Goal: Task Accomplishment & Management: Use online tool/utility

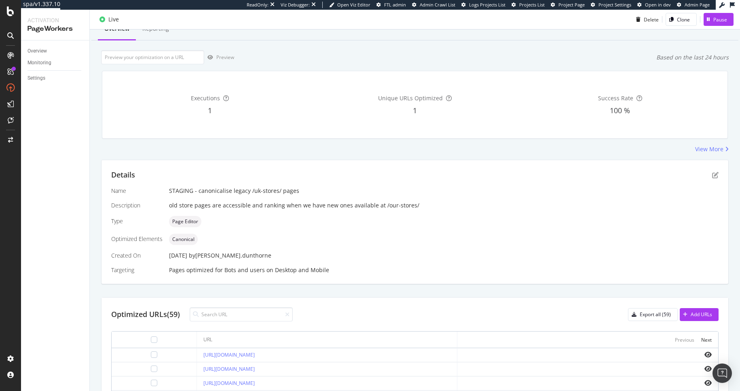
scroll to position [32, 0]
click at [338, 355] on div "https://www.d1.thewhitecompany.com/help/uk-stores/brighton/" at bounding box center [326, 354] width 247 height 7
drag, startPoint x: 302, startPoint y: 355, endPoint x: 176, endPoint y: 352, distance: 126.2
click at [203, 352] on div "https://www.d1.thewhitecompany.com/help/uk-stores/brighton/" at bounding box center [326, 354] width 247 height 7
copy link "https://www.d1.thewhitecompany.com/help/uk-stores/brighton/"
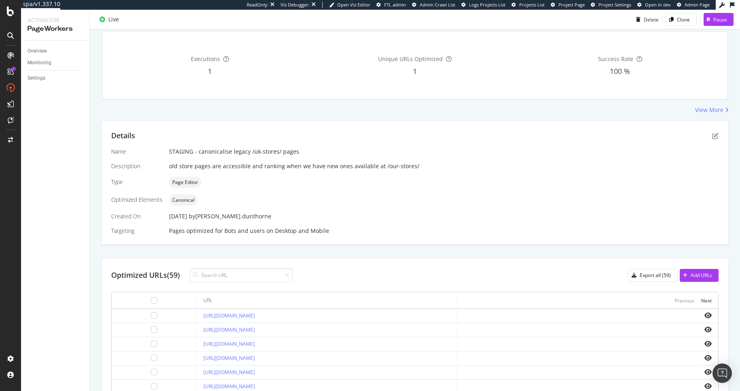
scroll to position [143, 0]
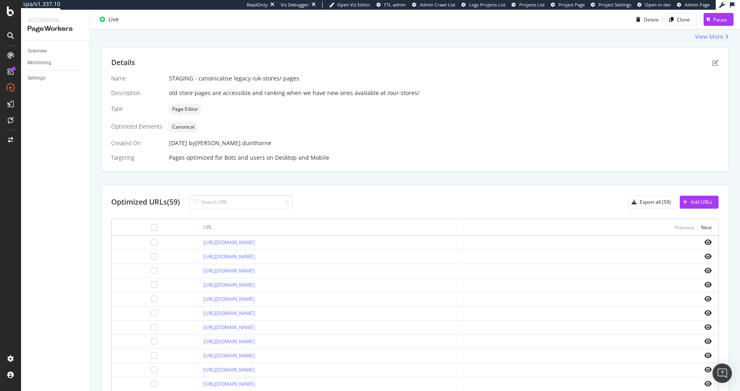
drag, startPoint x: 337, startPoint y: 274, endPoint x: 174, endPoint y: 270, distance: 162.6
click at [197, 272] on td "https://www.d1.thewhitecompany.com/help/uk-stores/cambridge/" at bounding box center [327, 271] width 261 height 14
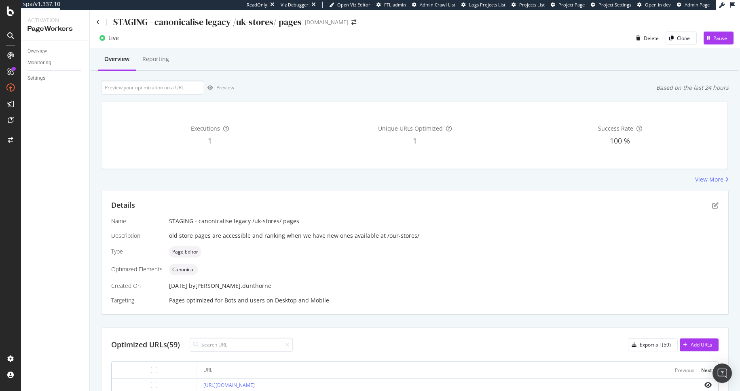
scroll to position [0, 0]
click at [713, 39] on div "Pause" at bounding box center [720, 38] width 14 height 7
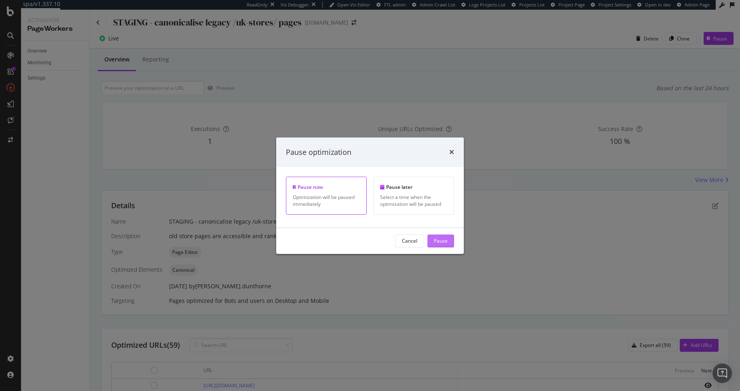
click at [445, 240] on div "Pause" at bounding box center [441, 240] width 14 height 7
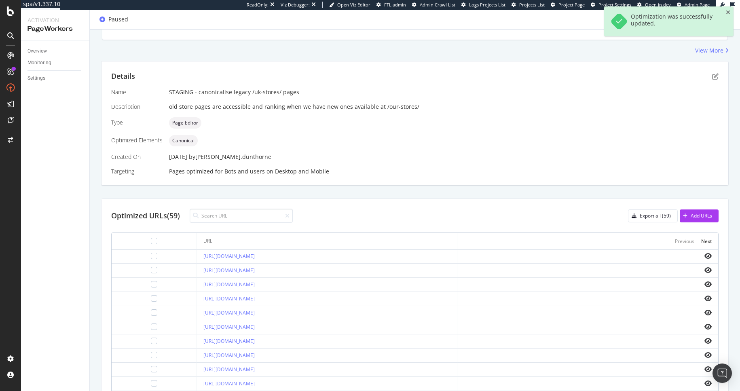
scroll to position [142, 0]
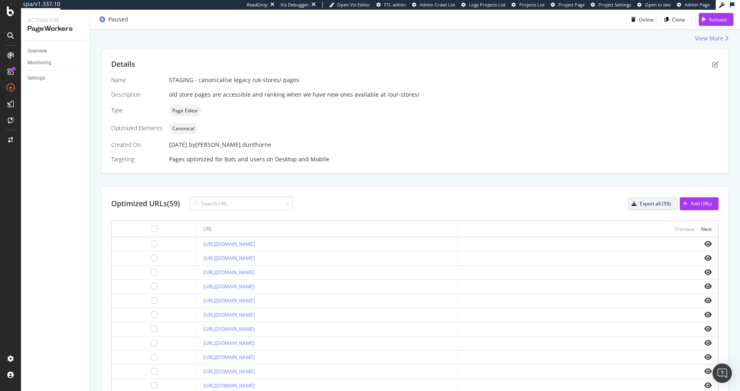
click at [631, 202] on div "button" at bounding box center [633, 203] width 11 height 5
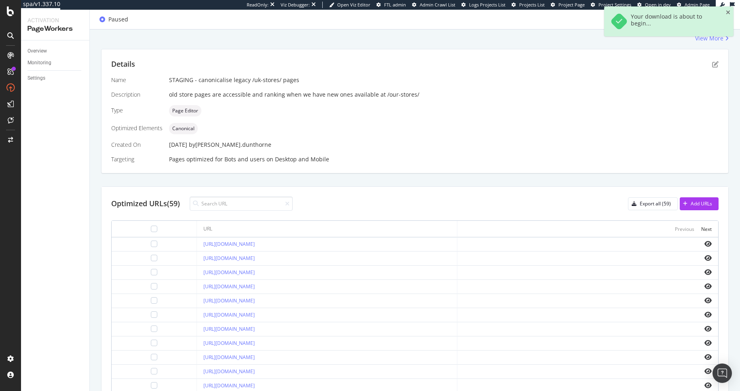
click at [678, 171] on div "Details Name STAGING - canonicalise legacy /uk-stores/ pages Description old st…" at bounding box center [414, 111] width 627 height 124
click at [699, 201] on div "Add URLs" at bounding box center [701, 203] width 21 height 7
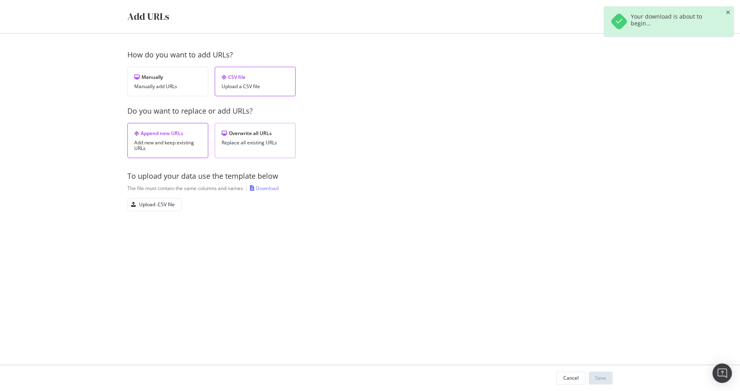
click at [260, 140] on div "Replace all existing URLs" at bounding box center [255, 143] width 67 height 6
click at [168, 202] on div "Upload .CSV file" at bounding box center [157, 204] width 36 height 7
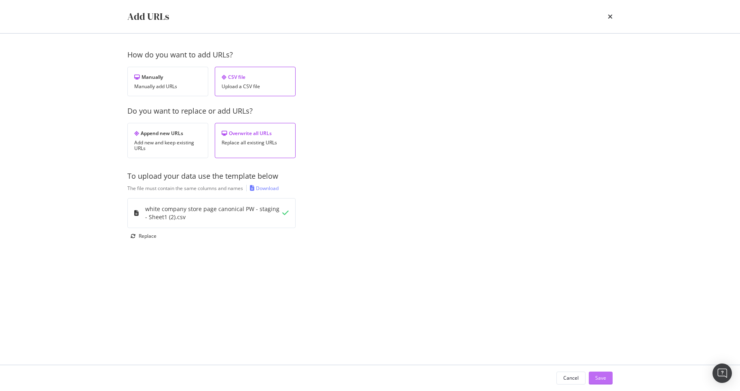
click at [604, 381] on div "Save" at bounding box center [600, 377] width 11 height 7
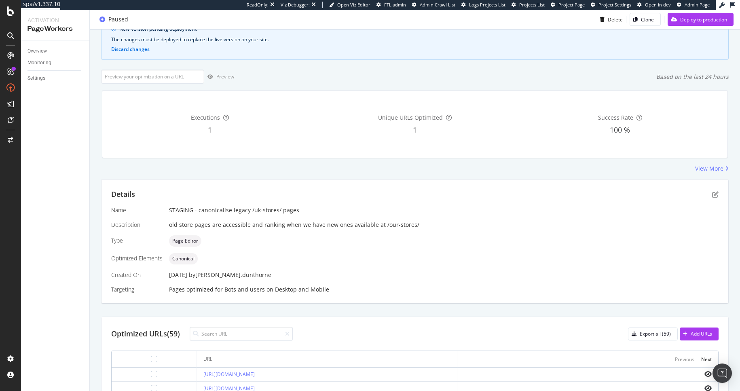
scroll to position [0, 0]
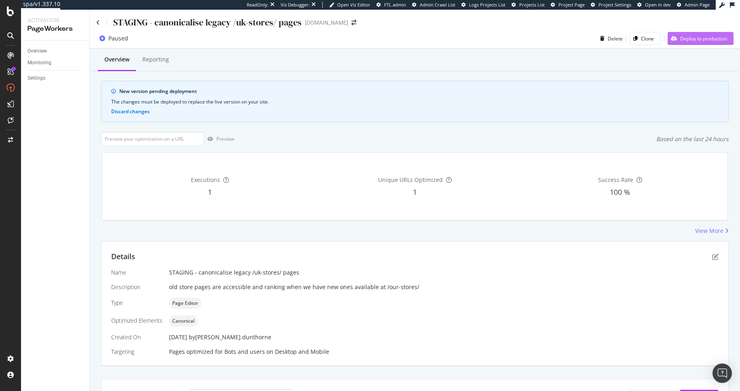
click at [686, 38] on div "Deploy to production" at bounding box center [703, 38] width 47 height 7
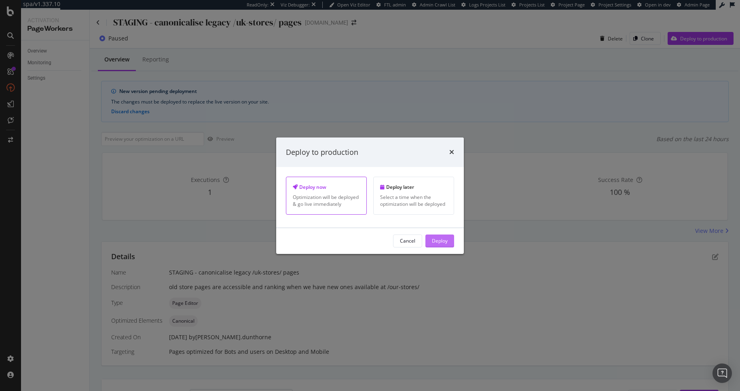
click at [435, 242] on div "Deploy" at bounding box center [440, 240] width 16 height 7
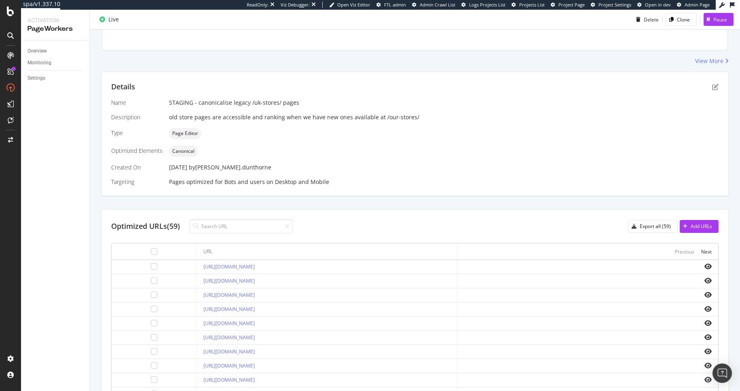
scroll to position [239, 0]
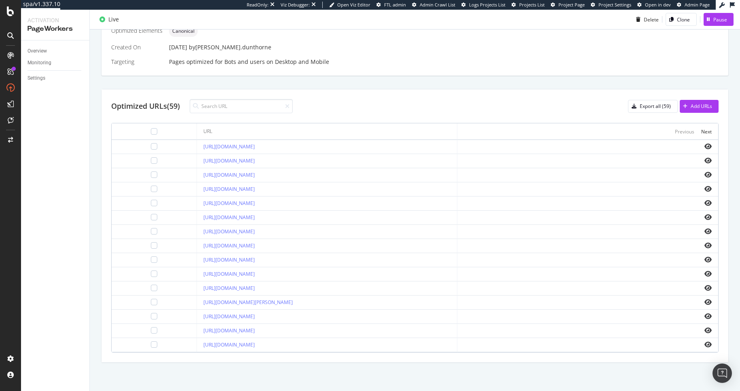
drag, startPoint x: 340, startPoint y: 246, endPoint x: 174, endPoint y: 245, distance: 166.6
click at [197, 245] on td "https://www.d1.thewhitecompany.com/uk/help/uk-stores/brighton/" at bounding box center [327, 246] width 261 height 14
copy link "https://www.d1.thewhitecompany.com/uk/help/uk-stores/brighton/"
drag, startPoint x: 339, startPoint y: 290, endPoint x: 170, endPoint y: 290, distance: 169.0
click at [197, 290] on td "https://www.d1.thewhitecompany.com/uk/help/uk-stores/cambridge/" at bounding box center [327, 288] width 261 height 14
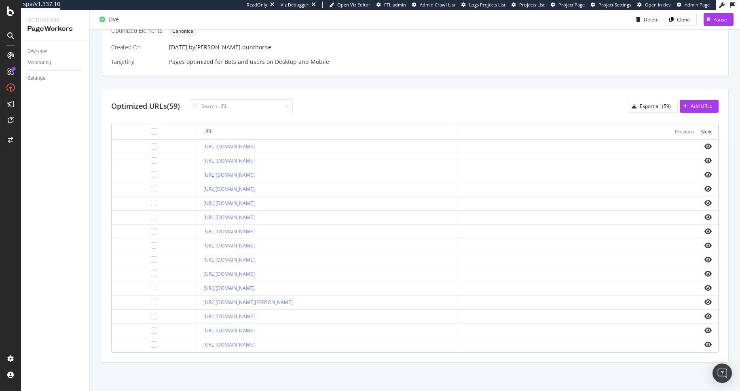
copy link "https://www.d1.thewhitecompany.com/uk/help/uk-stores/cambridge/"
click at [450, 108] on div "Optimized URLs (59) Export all (59) Add URLs" at bounding box center [414, 106] width 607 height 14
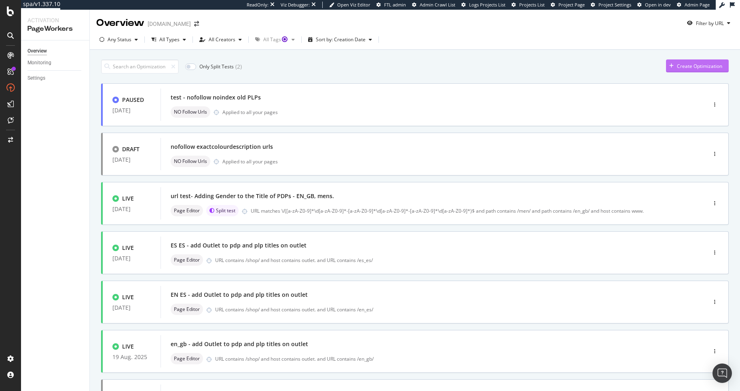
click at [687, 64] on div "Create Optimization" at bounding box center [699, 66] width 45 height 7
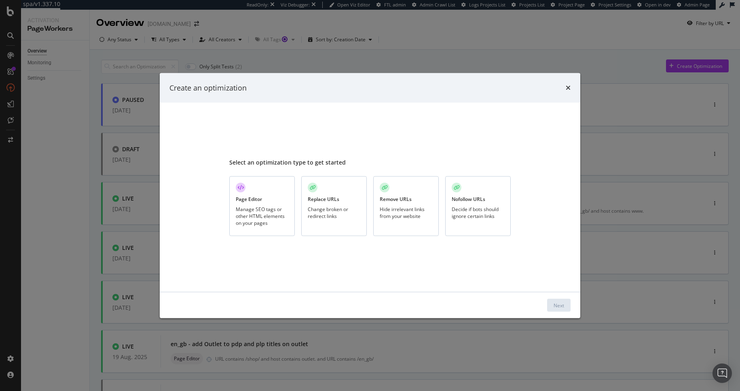
click at [267, 204] on div "Page Editor Manage SEO tags or other HTML elements on your pages" at bounding box center [262, 206] width 66 height 60
click at [564, 305] on button "Next" at bounding box center [558, 305] width 23 height 13
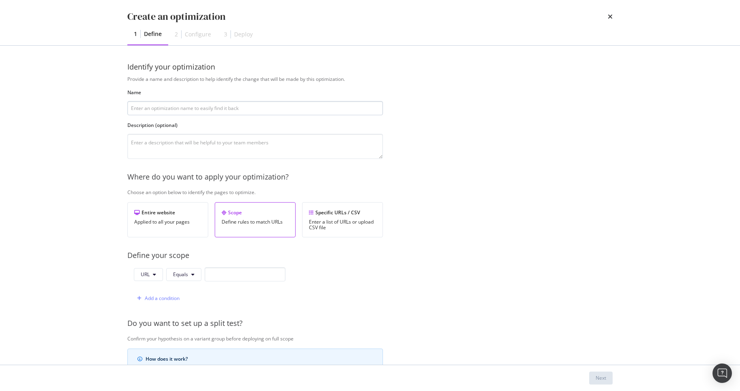
click at [186, 107] on input "modal" at bounding box center [255, 108] width 256 height 14
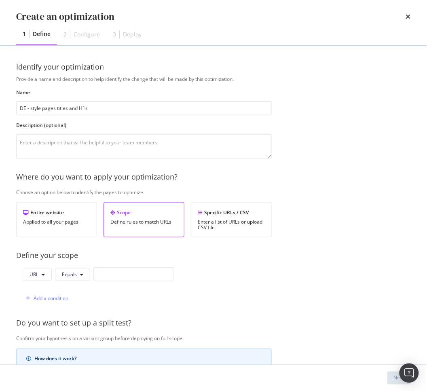
type input "DE - style pages titles and H1s"
click at [241, 212] on div "Specific URLs / CSV" at bounding box center [231, 212] width 67 height 7
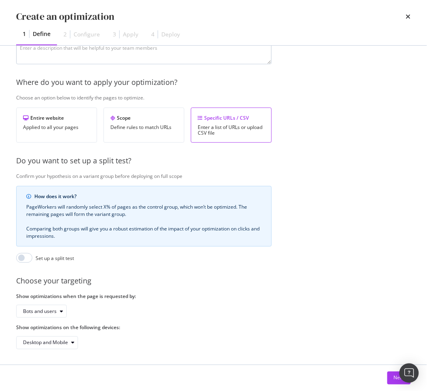
scroll to position [102, 0]
click at [391, 379] on button "Next" at bounding box center [398, 378] width 23 height 13
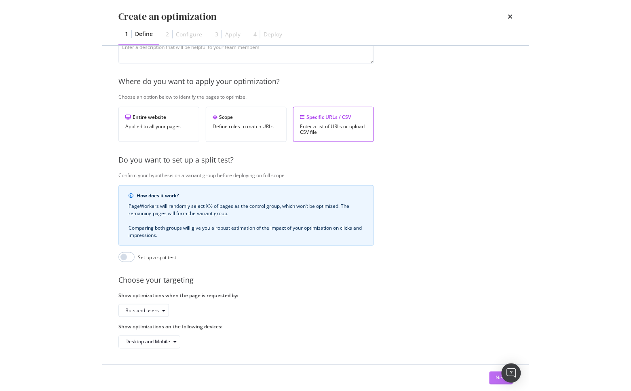
scroll to position [0, 0]
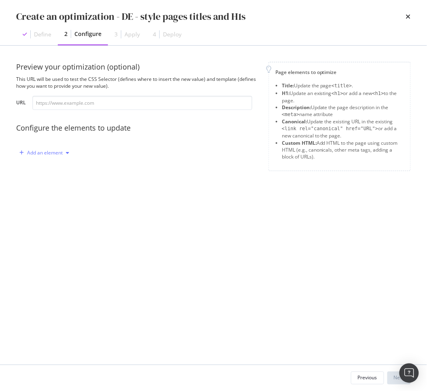
click at [44, 154] on div "Add an element" at bounding box center [45, 152] width 36 height 5
click at [47, 170] on div "Title" at bounding box center [48, 168] width 55 height 10
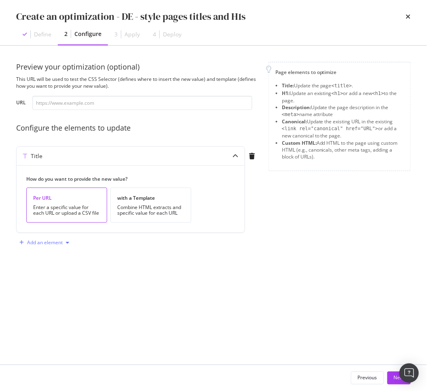
click at [50, 237] on div "Add an element" at bounding box center [44, 243] width 56 height 12
click at [47, 255] on div "H1" at bounding box center [48, 258] width 55 height 10
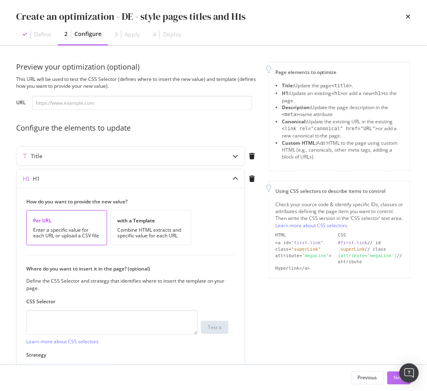
click at [389, 381] on button "Next" at bounding box center [398, 378] width 23 height 13
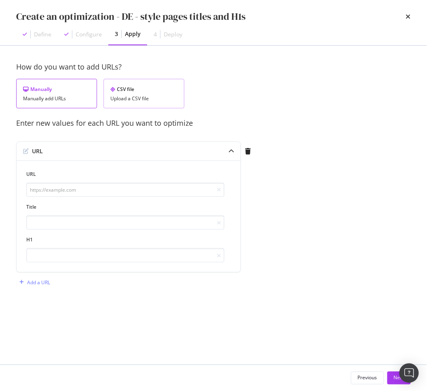
click at [139, 93] on div "CSV file Upload a CSV file" at bounding box center [144, 94] width 81 height 30
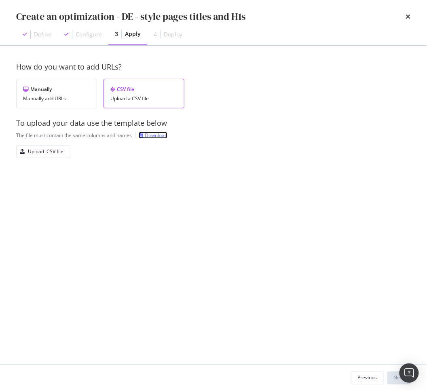
click at [163, 138] on div "Download" at bounding box center [156, 135] width 23 height 7
click at [44, 154] on div "Upload .CSV file" at bounding box center [46, 151] width 36 height 7
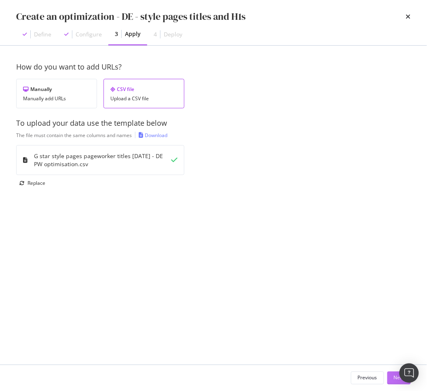
click at [393, 379] on button "Next" at bounding box center [398, 378] width 23 height 13
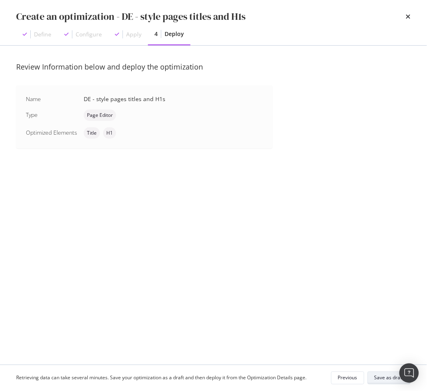
click at [385, 376] on div "Save as draft" at bounding box center [389, 377] width 30 height 7
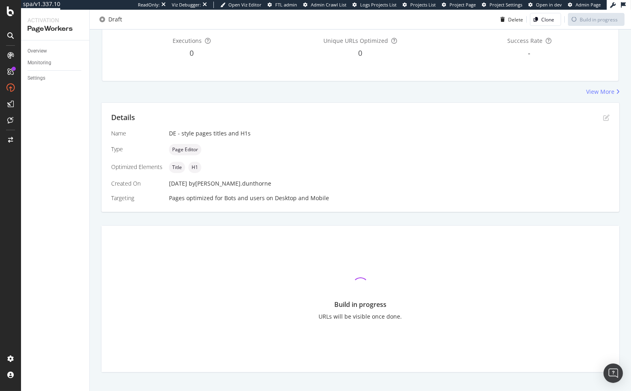
scroll to position [91, 0]
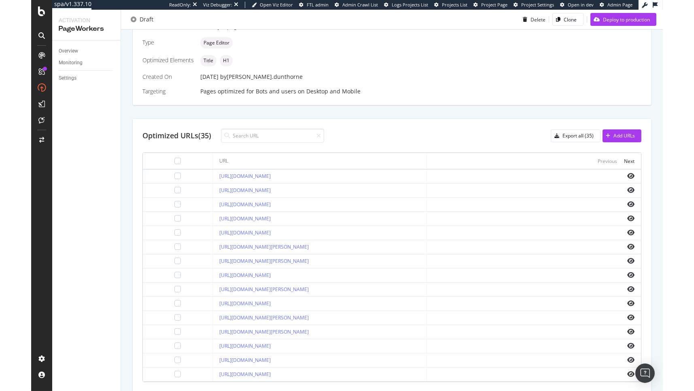
scroll to position [223, 0]
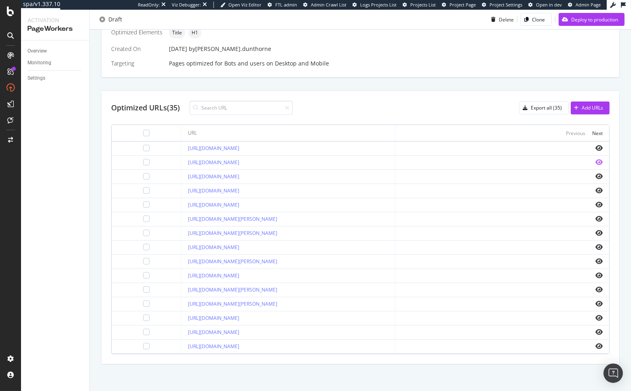
click at [596, 161] on icon "eye" at bounding box center [599, 162] width 7 height 6
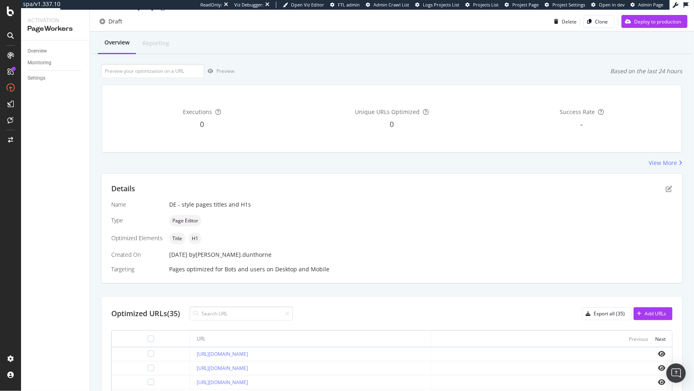
scroll to position [17, 0]
click at [645, 309] on div "Add URLs" at bounding box center [649, 313] width 32 height 12
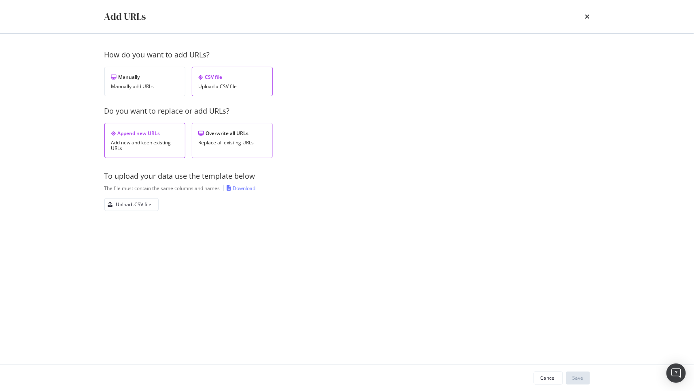
click at [223, 127] on div "Overwrite all URLs Replace all existing URLs" at bounding box center [232, 140] width 81 height 35
click at [128, 199] on div "Upload .CSV file" at bounding box center [128, 204] width 47 height 11
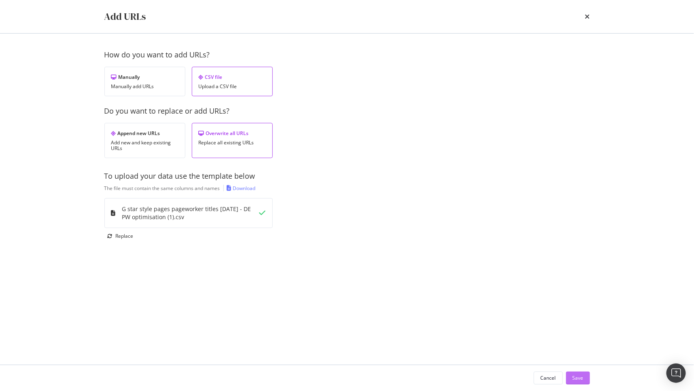
click at [574, 374] on div "Save" at bounding box center [577, 378] width 11 height 12
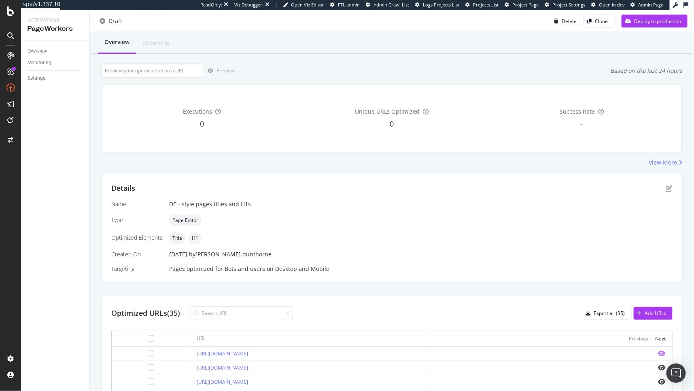
click at [658, 355] on icon "eye" at bounding box center [661, 353] width 7 height 6
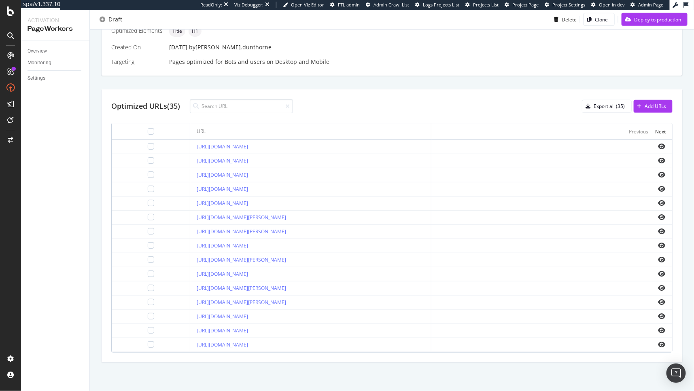
click at [424, 334] on div "https://www.g-star.com/de_de/shop/damen/jeans/skater" at bounding box center [310, 330] width 227 height 7
click at [658, 329] on icon "eye" at bounding box center [661, 330] width 7 height 6
